Goal: Information Seeking & Learning: Learn about a topic

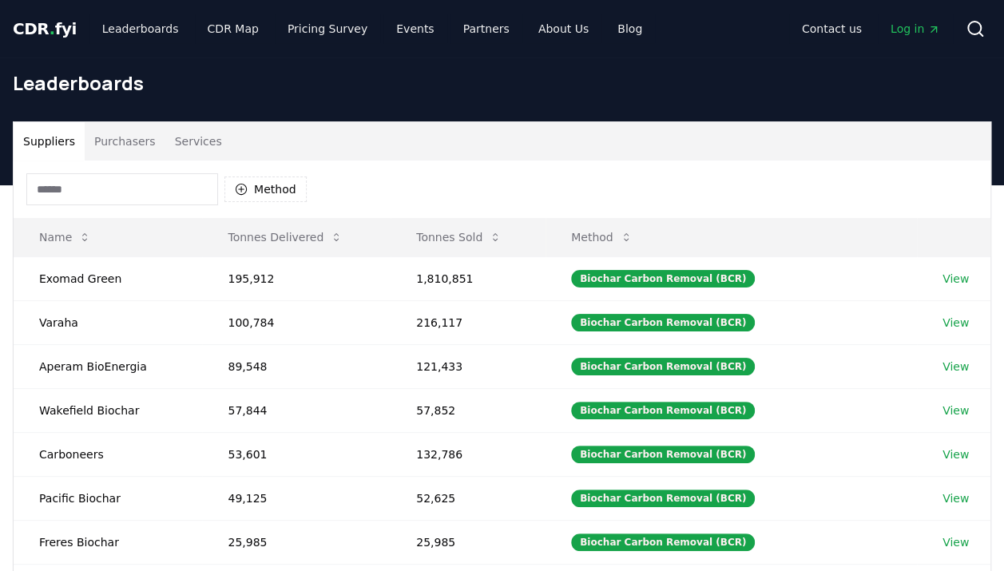
click at [113, 149] on button "Purchasers" at bounding box center [125, 141] width 81 height 38
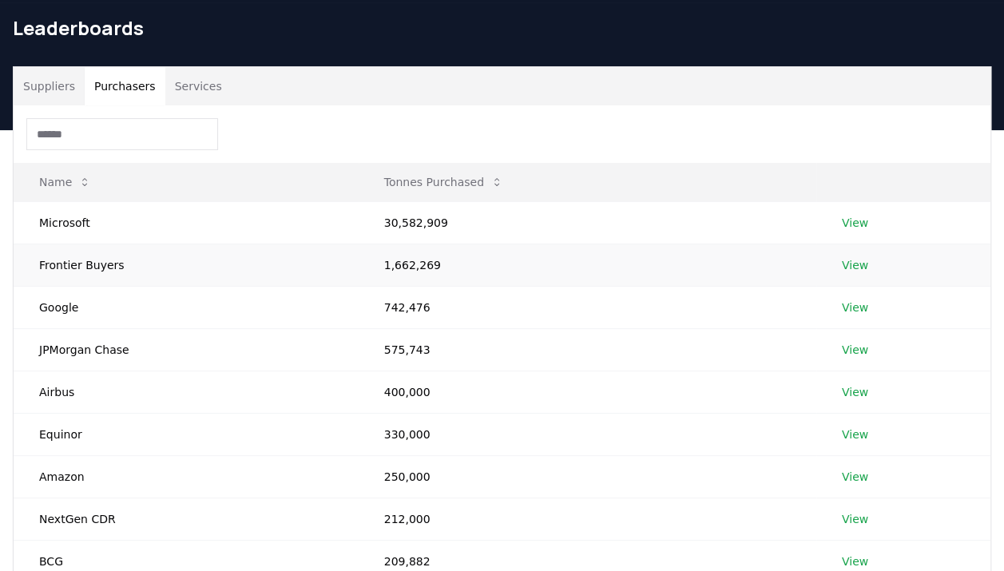
scroll to position [80, 0]
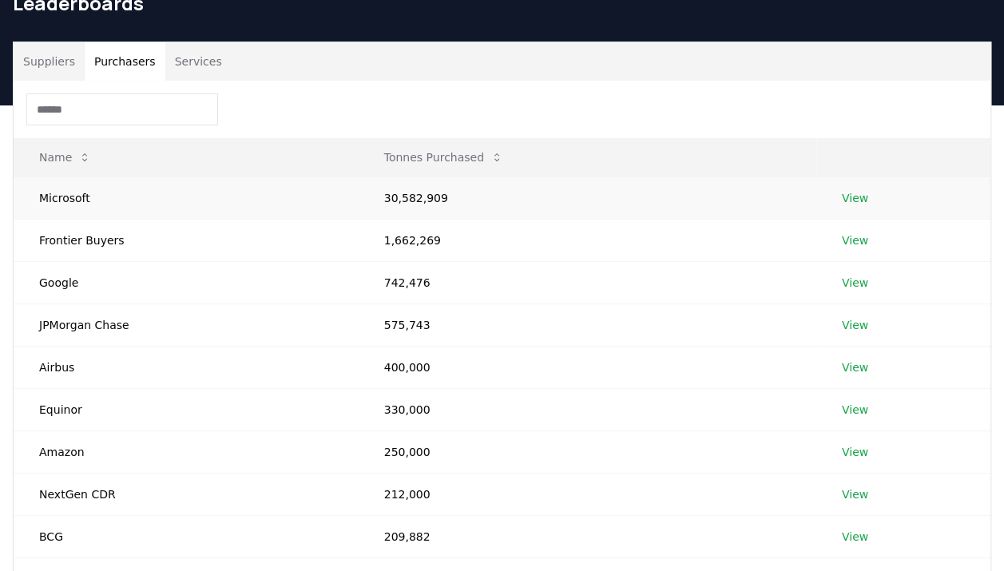
click at [848, 202] on link "View" at bounding box center [855, 198] width 26 height 16
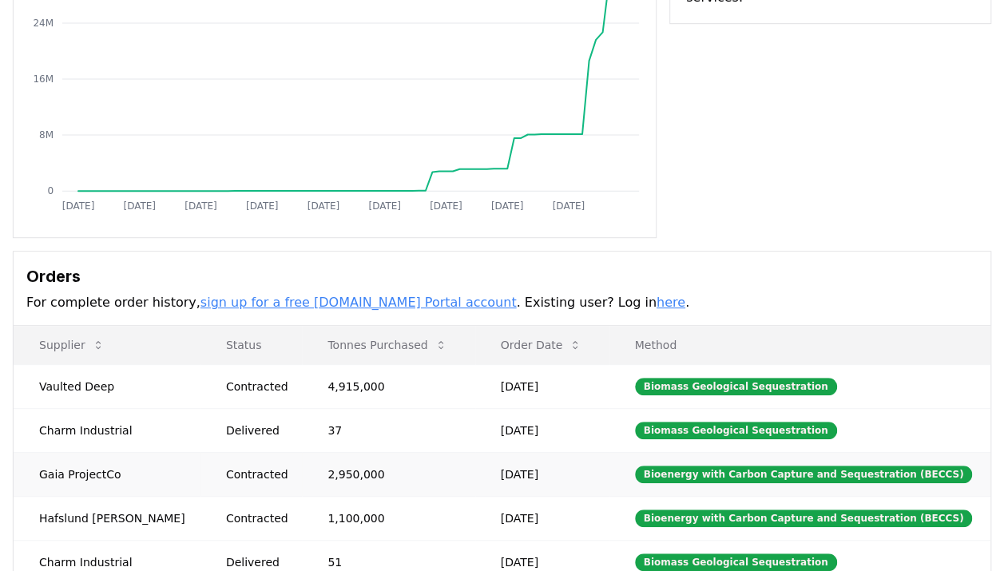
scroll to position [399, 0]
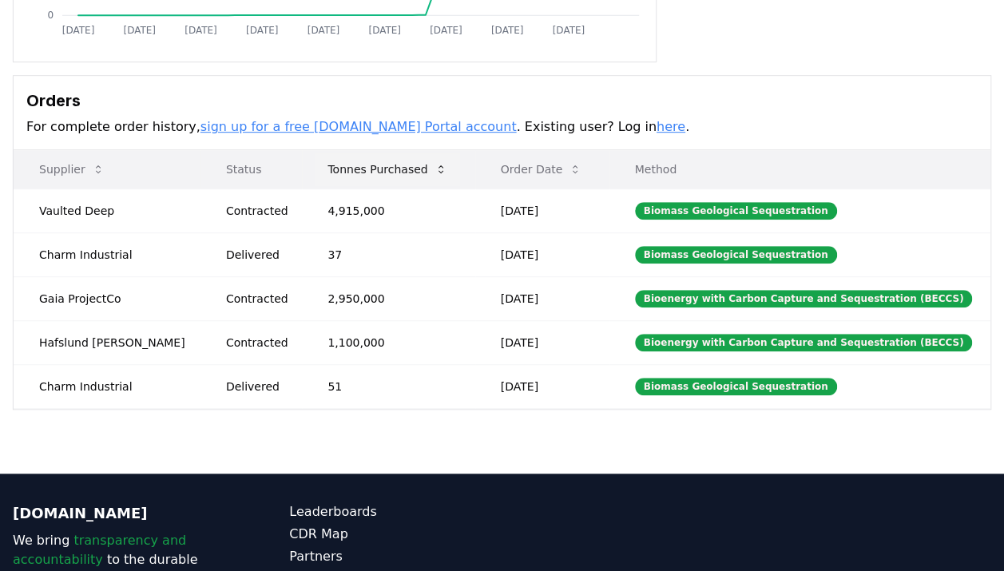
click at [390, 175] on button "Tonnes Purchased" at bounding box center [387, 169] width 145 height 32
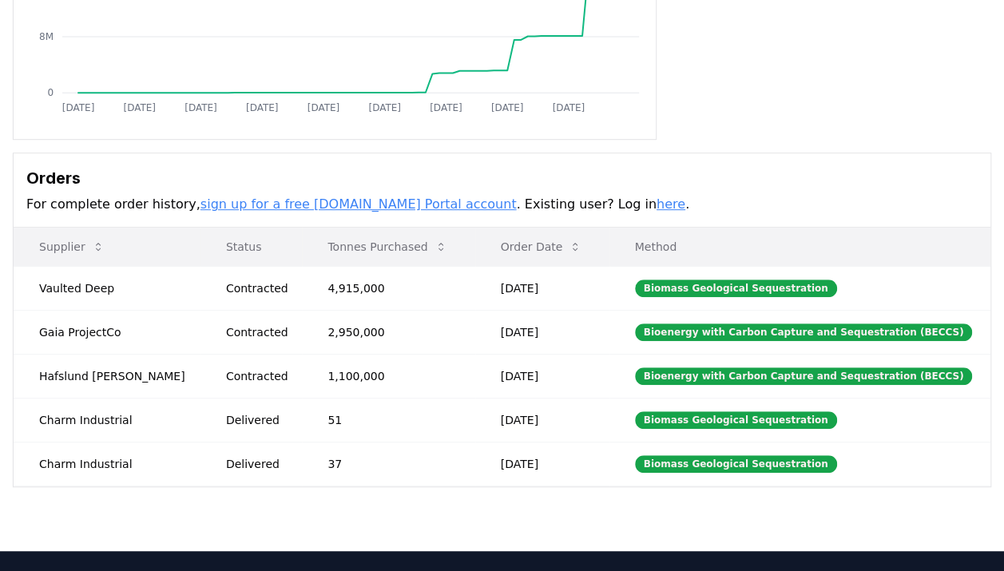
scroll to position [289, 0]
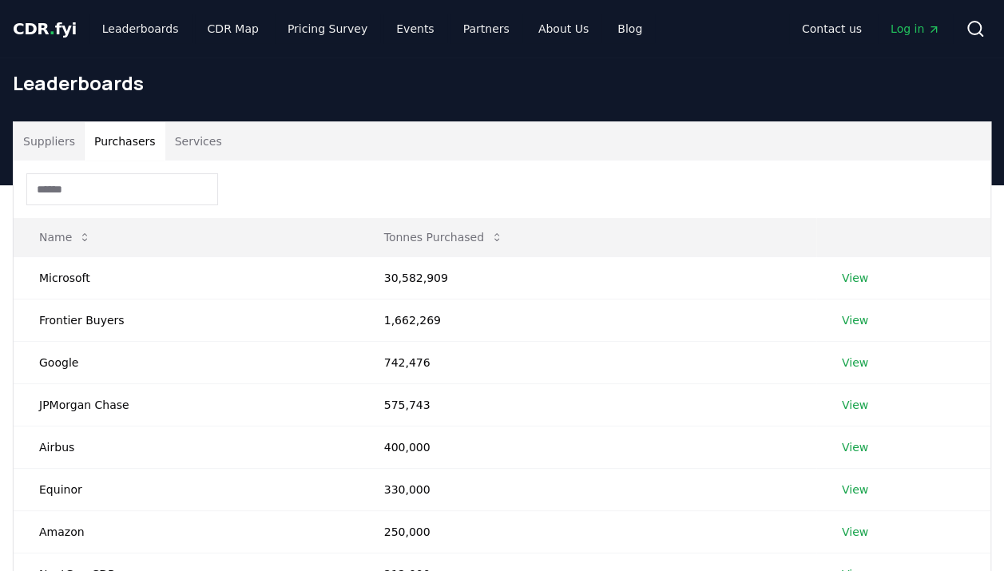
click at [109, 143] on button "Purchasers" at bounding box center [125, 141] width 81 height 38
